Goal: Task Accomplishment & Management: Use online tool/utility

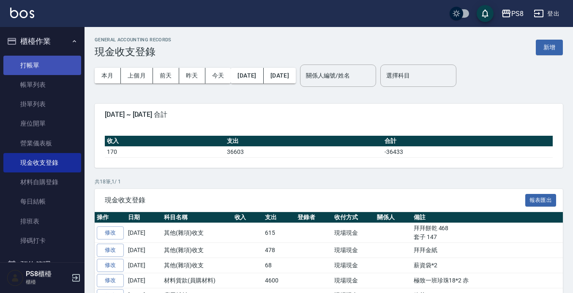
click at [42, 62] on link "打帳單" at bounding box center [42, 65] width 78 height 19
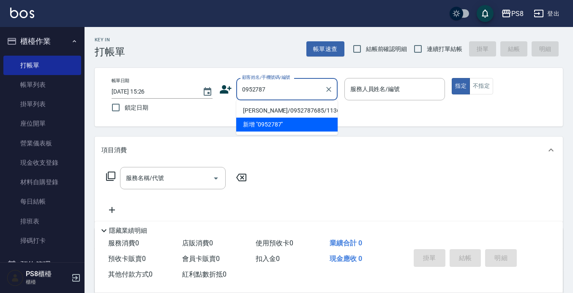
click at [271, 109] on li "[PERSON_NAME]/0952787685/11366" at bounding box center [286, 111] width 101 height 14
type input "[PERSON_NAME]/0952787685/11366"
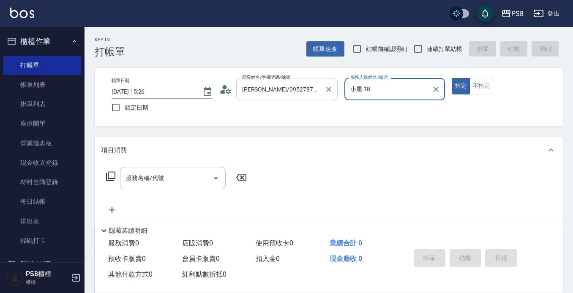
type input "小屋-18"
click at [224, 88] on circle at bounding box center [224, 87] width 4 height 4
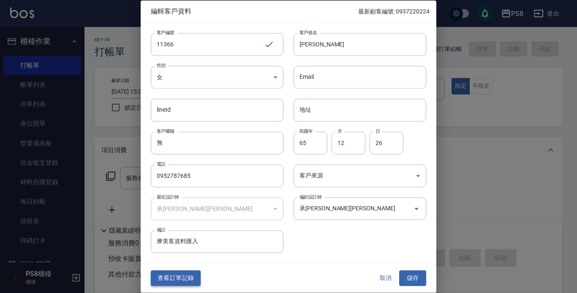
click at [175, 276] on button "查看訂單記錄" at bounding box center [176, 279] width 50 height 16
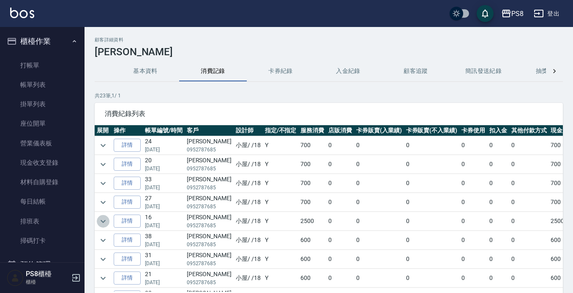
click at [101, 223] on icon "expand row" at bounding box center [103, 222] width 10 height 10
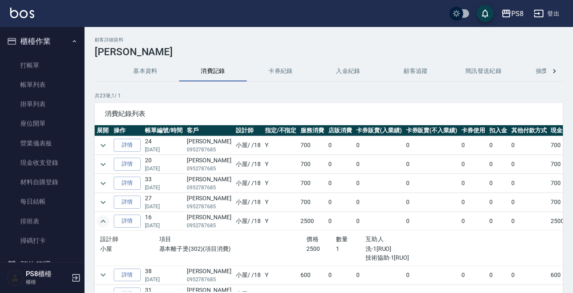
click at [101, 223] on icon "expand row" at bounding box center [102, 221] width 5 height 3
